Goal: Task Accomplishment & Management: Manage account settings

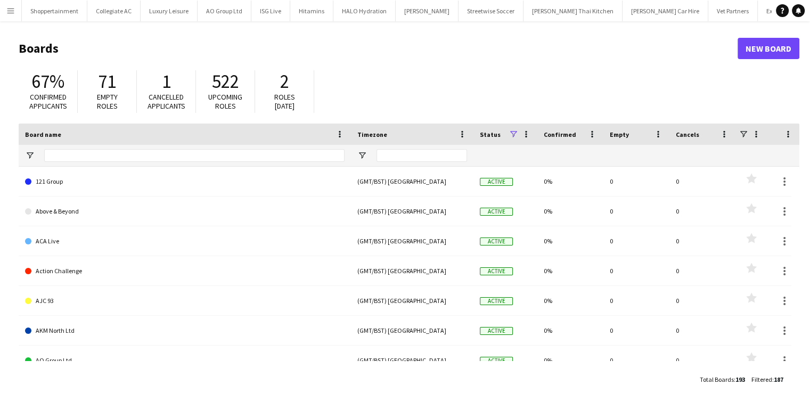
click at [11, 13] on app-icon "Menu" at bounding box center [10, 10] width 9 height 9
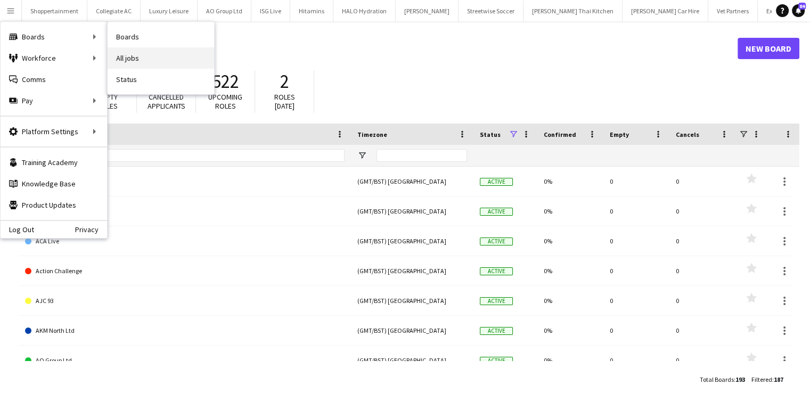
click at [114, 51] on link "All jobs" at bounding box center [161, 57] width 107 height 21
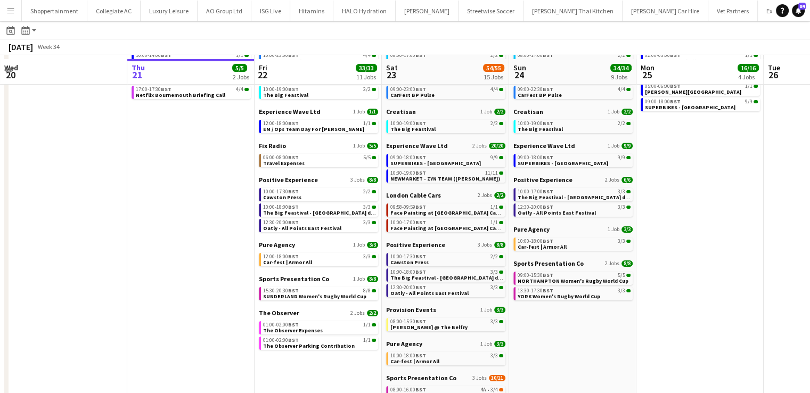
scroll to position [79, 0]
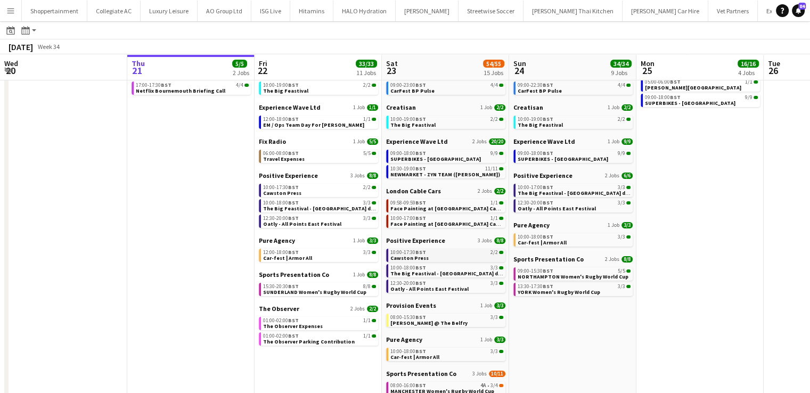
click at [403, 252] on span "10:00-17:30 BST" at bounding box center [408, 252] width 36 height 5
click at [280, 188] on span "10:00-17:30 BST" at bounding box center [281, 187] width 36 height 5
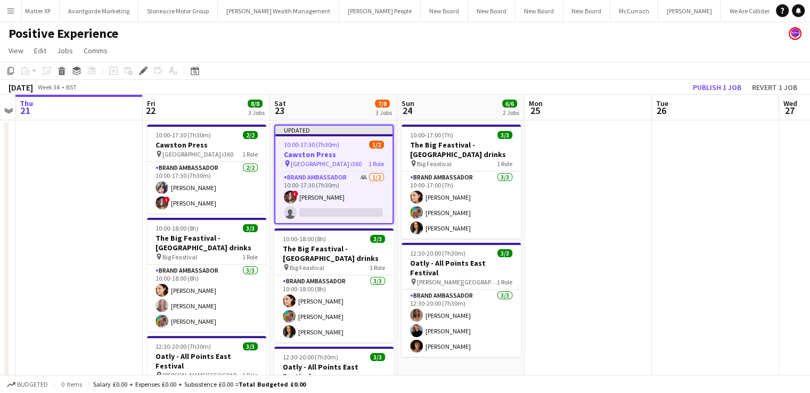
scroll to position [0, 6135]
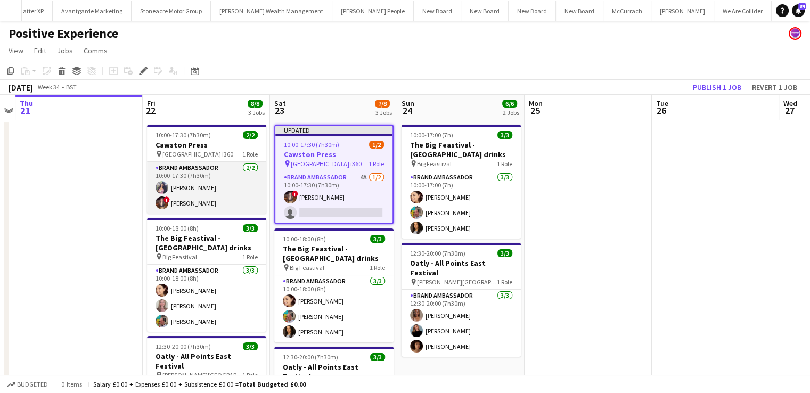
click at [185, 200] on app-card-role "Brand Ambassador 2/2 10:00-17:30 (7h30m) Katie Roberts ! Sasha McNally" at bounding box center [206, 188] width 119 height 52
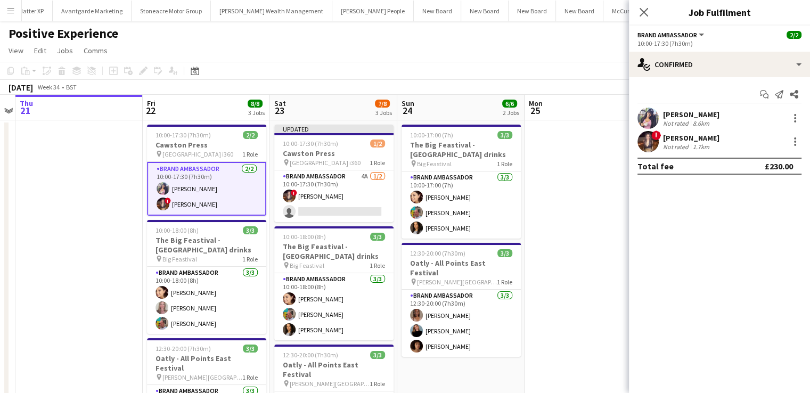
click at [671, 137] on div "[PERSON_NAME]" at bounding box center [691, 138] width 56 height 10
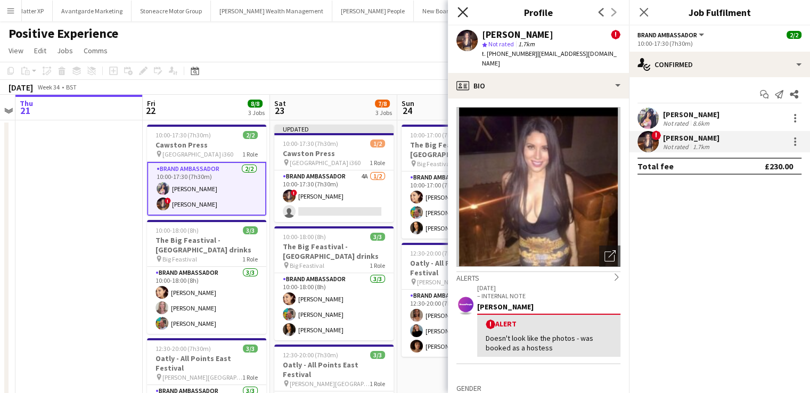
click at [461, 12] on icon "Close pop-in" at bounding box center [463, 12] width 10 height 10
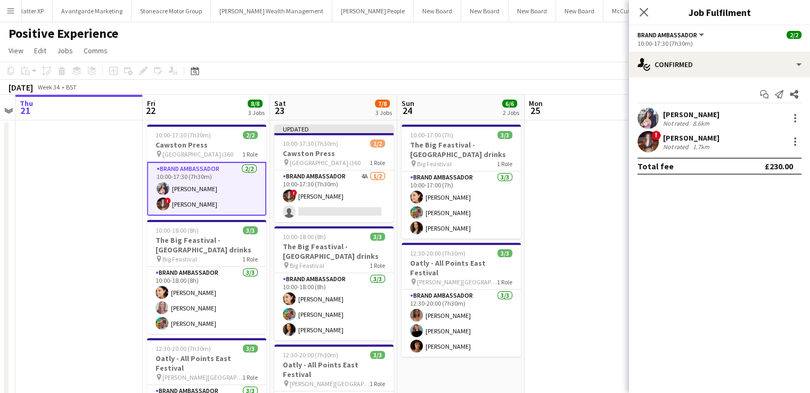
click at [675, 112] on div "[PERSON_NAME]" at bounding box center [691, 115] width 56 height 10
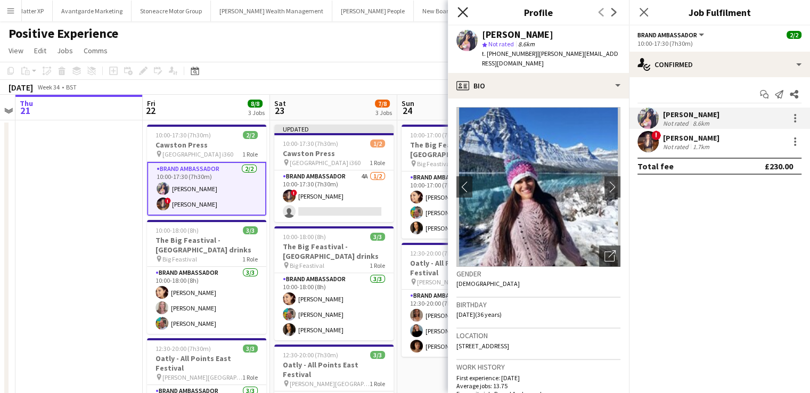
click at [465, 12] on icon "Close pop-in" at bounding box center [463, 12] width 10 height 10
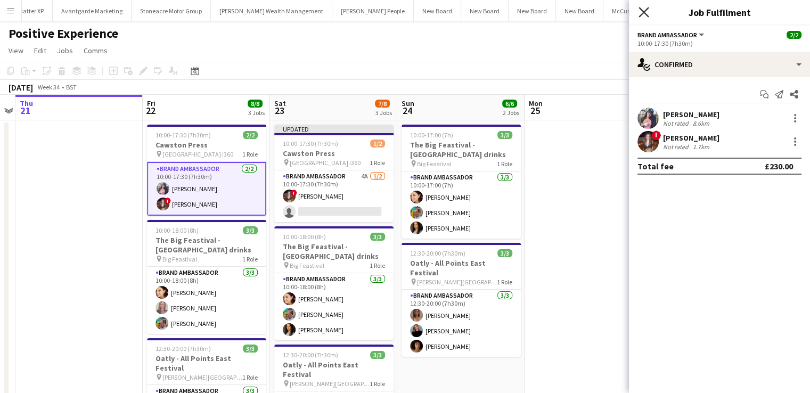
click at [643, 14] on icon "Close pop-in" at bounding box center [644, 12] width 10 height 10
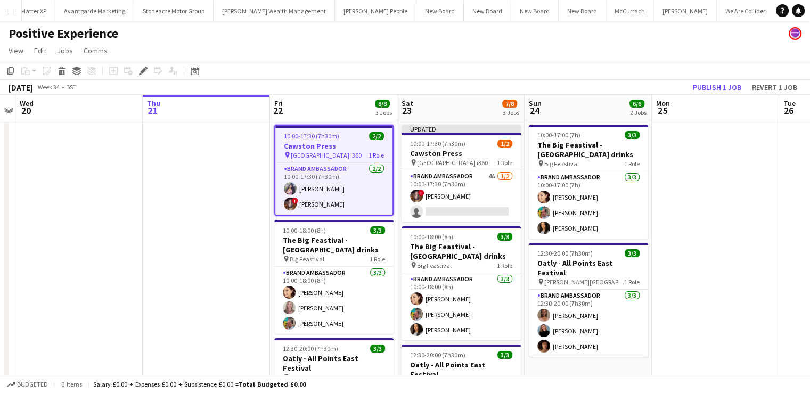
scroll to position [0, 6135]
click at [489, 194] on app-card-role "Brand Ambassador 4A [DATE] 10:00-17:30 (7h30m) ! [PERSON_NAME] single-neutral-a…" at bounding box center [461, 196] width 119 height 52
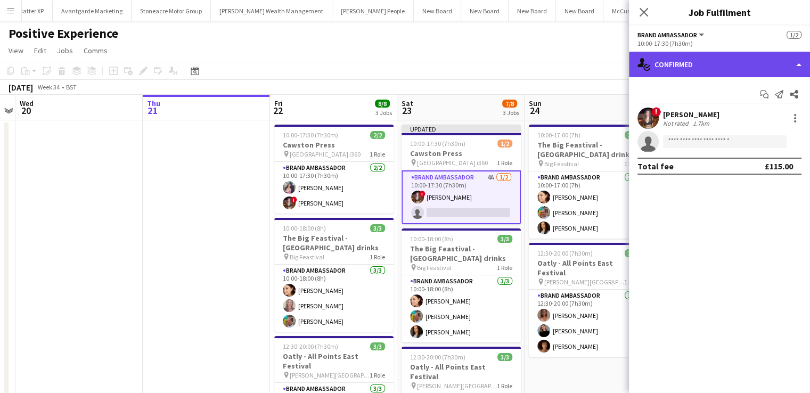
click at [799, 61] on div "single-neutral-actions-check-2 Confirmed" at bounding box center [719, 65] width 181 height 26
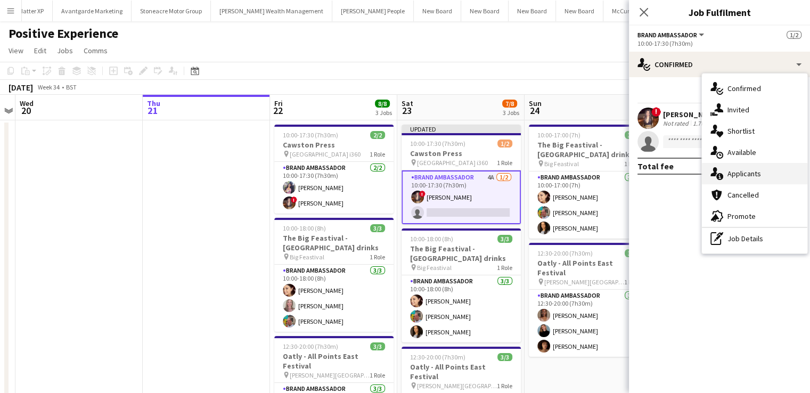
click at [738, 170] on div "single-neutral-actions-information Applicants" at bounding box center [754, 173] width 105 height 21
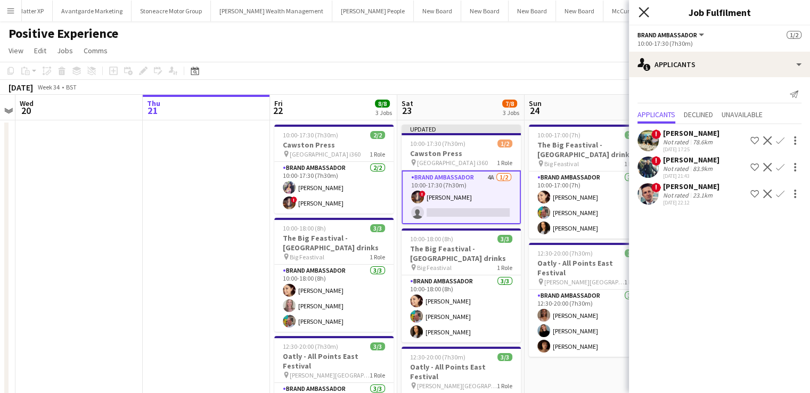
click at [644, 15] on icon "Close pop-in" at bounding box center [644, 12] width 10 height 10
